Goal: Task Accomplishment & Management: Use online tool/utility

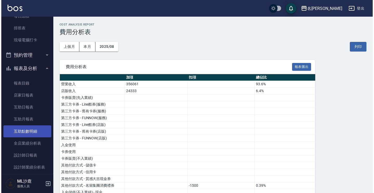
scroll to position [104, 0]
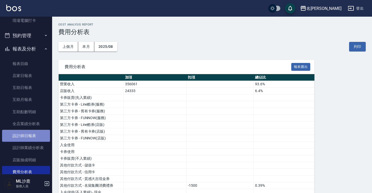
click at [26, 131] on link "設計師日報表" at bounding box center [26, 136] width 48 height 12
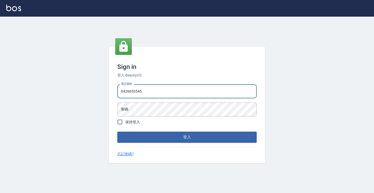
type input "0426653545"
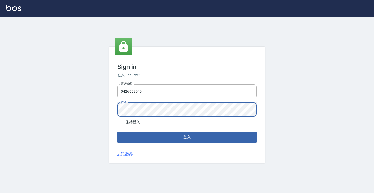
click at [187, 137] on button "登入" at bounding box center [186, 137] width 139 height 11
